Goal: Task Accomplishment & Management: Use online tool/utility

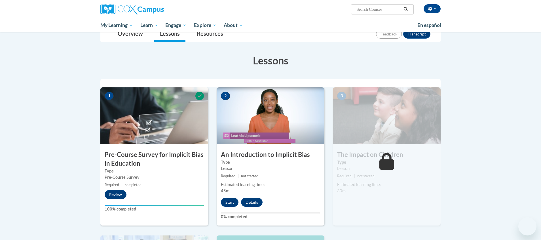
scroll to position [69, 0]
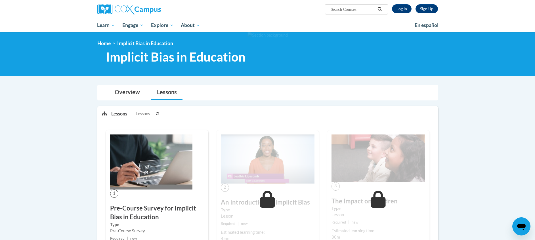
drag, startPoint x: 534, startPoint y: 81, endPoint x: 543, endPoint y: 147, distance: 66.4
click at [535, 147] on html "Sign Up Log In Search Search... Toggle navigation My Learning My Learning My Co…" at bounding box center [267, 120] width 535 height 240
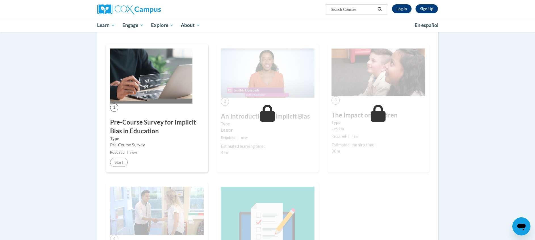
scroll to position [85, 0]
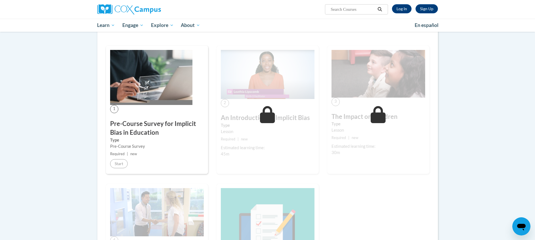
click at [168, 84] on img at bounding box center [151, 77] width 82 height 55
click at [272, 73] on img at bounding box center [268, 74] width 94 height 49
click at [402, 8] on link "Log In" at bounding box center [402, 8] width 20 height 9
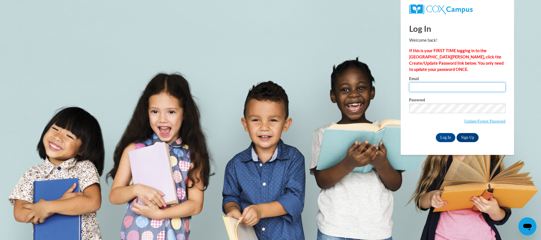
type input "[EMAIL_ADDRESS][DOMAIN_NAME]"
click at [447, 135] on input "Log In" at bounding box center [446, 137] width 20 height 9
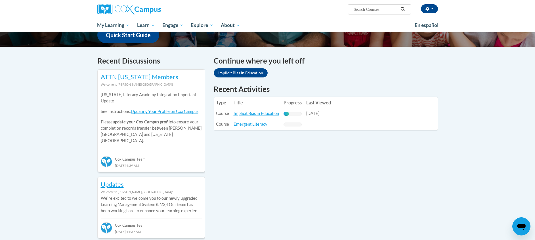
scroll to position [155, 0]
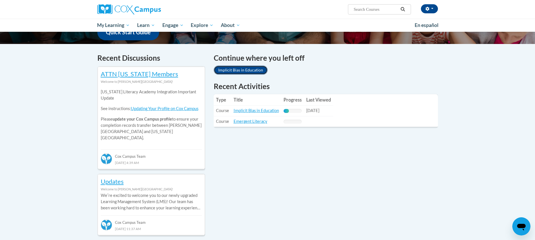
click at [245, 71] on link "Implicit Bias in Education" at bounding box center [241, 70] width 54 height 9
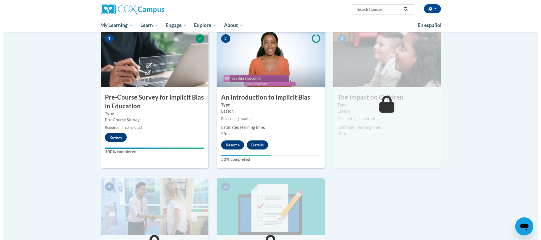
scroll to position [129, 0]
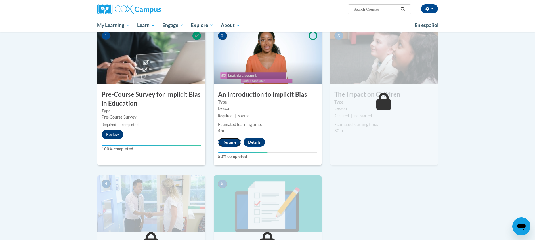
click at [228, 144] on button "Resume" at bounding box center [229, 142] width 23 height 9
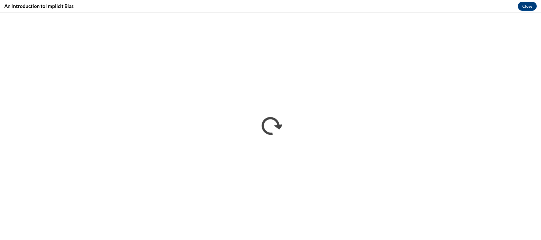
scroll to position [0, 0]
